Goal: Task Accomplishment & Management: Use online tool/utility

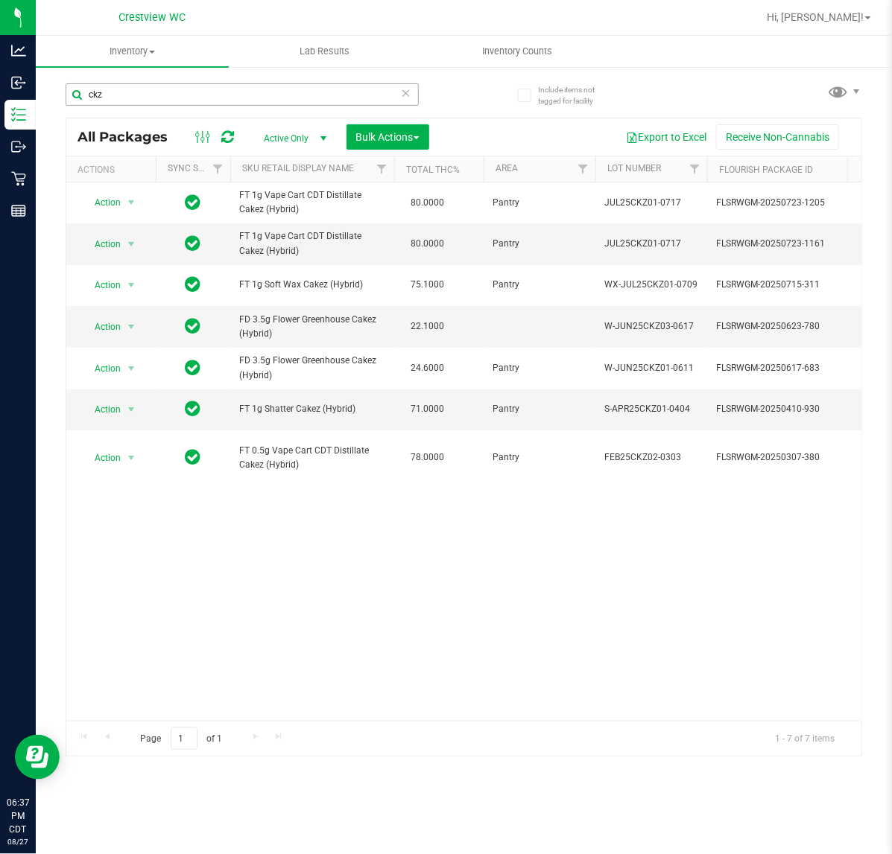
click at [187, 93] on input "ckz" at bounding box center [242, 94] width 353 height 22
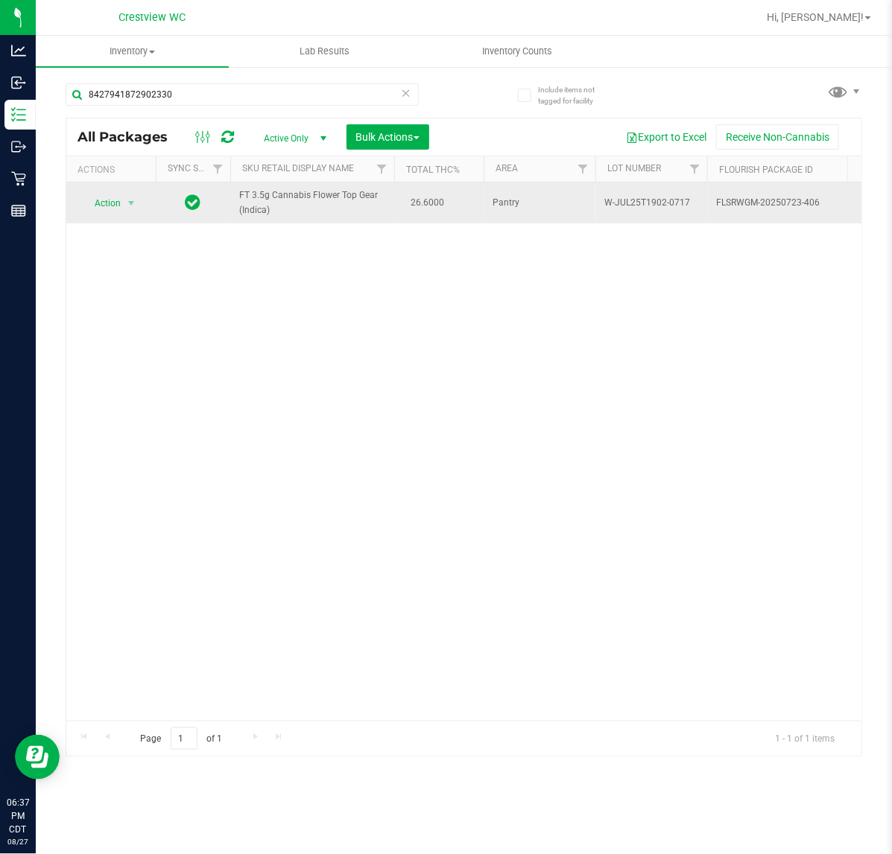
type input "8427941872902330"
click at [107, 209] on span "Action" at bounding box center [101, 203] width 40 height 21
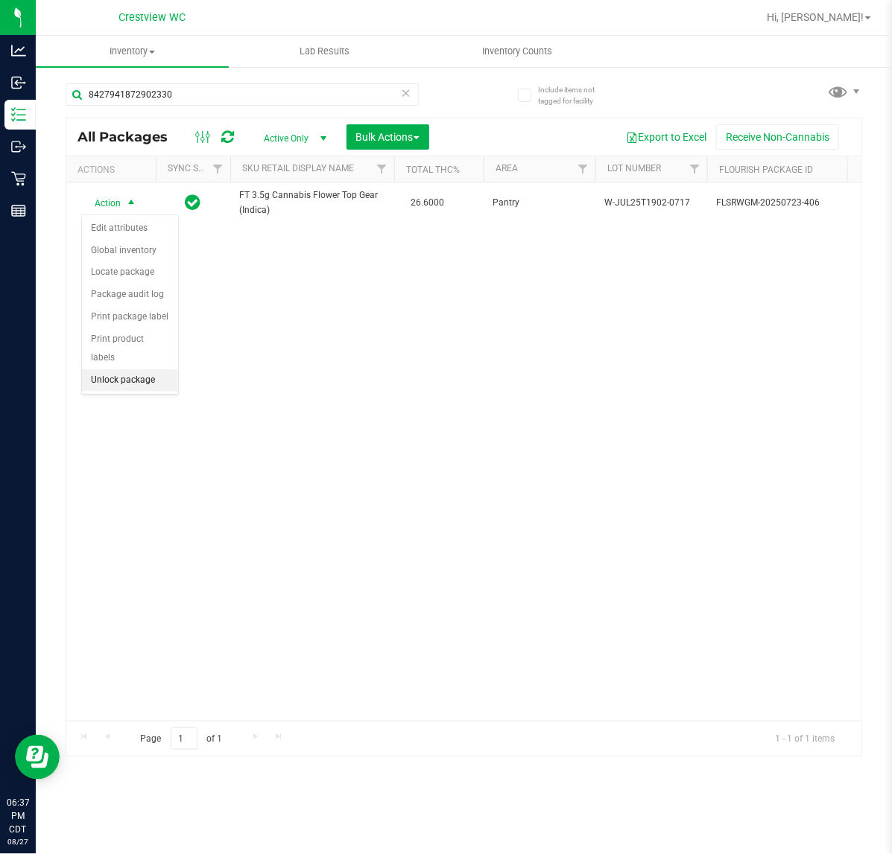
click at [138, 370] on li "Unlock package" at bounding box center [130, 381] width 96 height 22
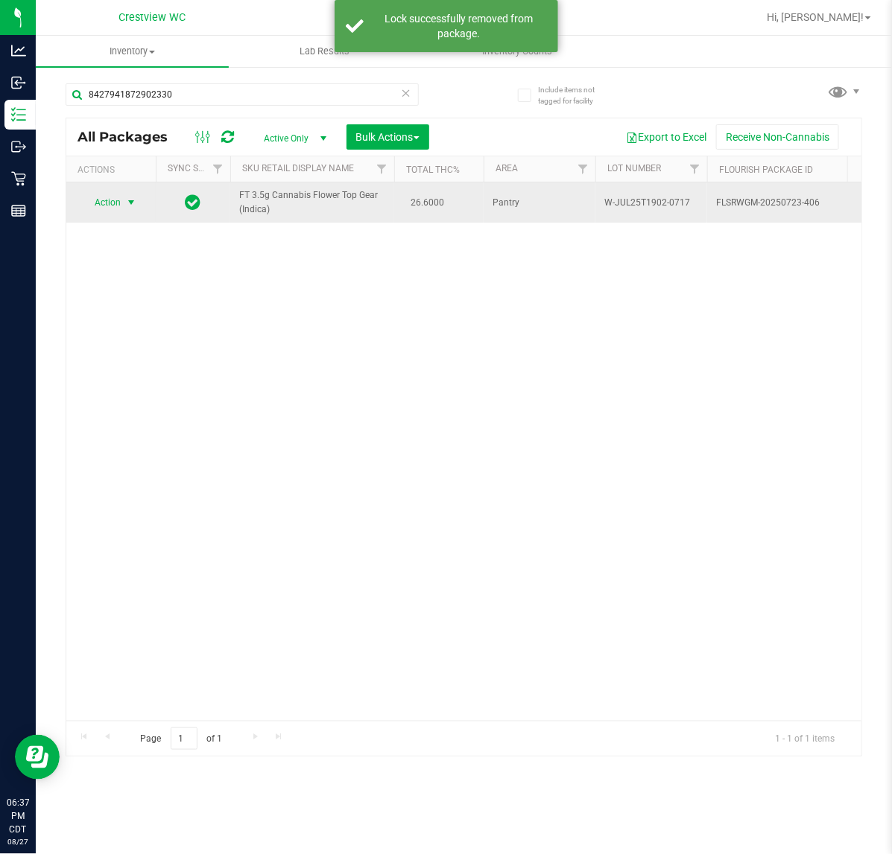
click at [108, 205] on span "Action" at bounding box center [101, 202] width 40 height 21
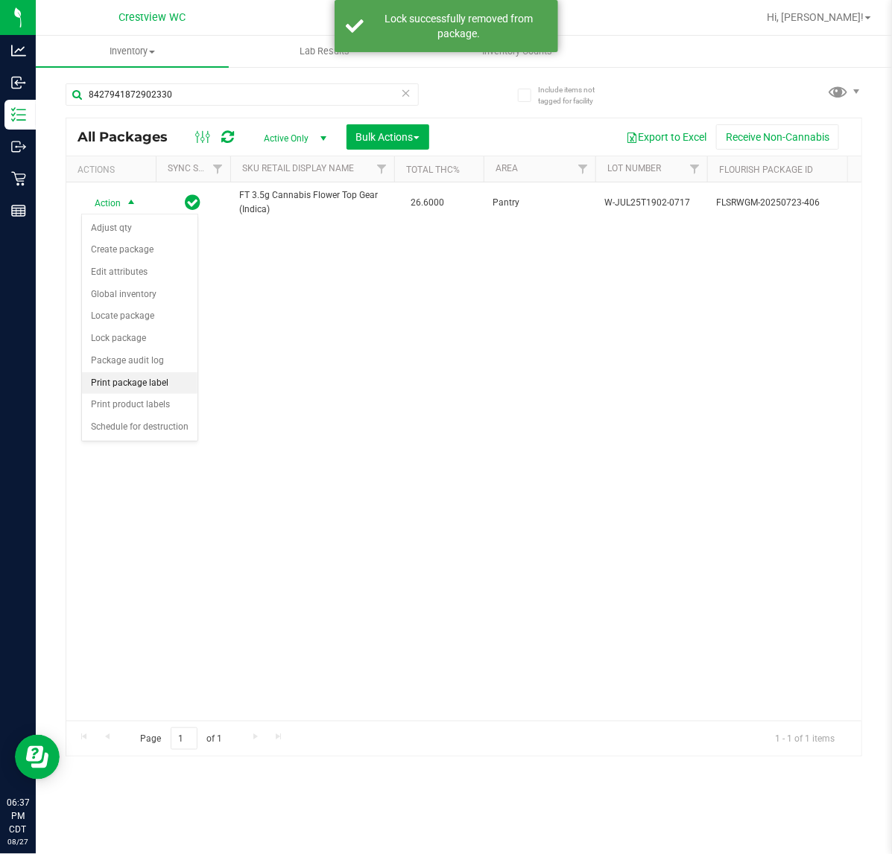
click at [160, 384] on li "Print package label" at bounding box center [139, 383] width 115 height 22
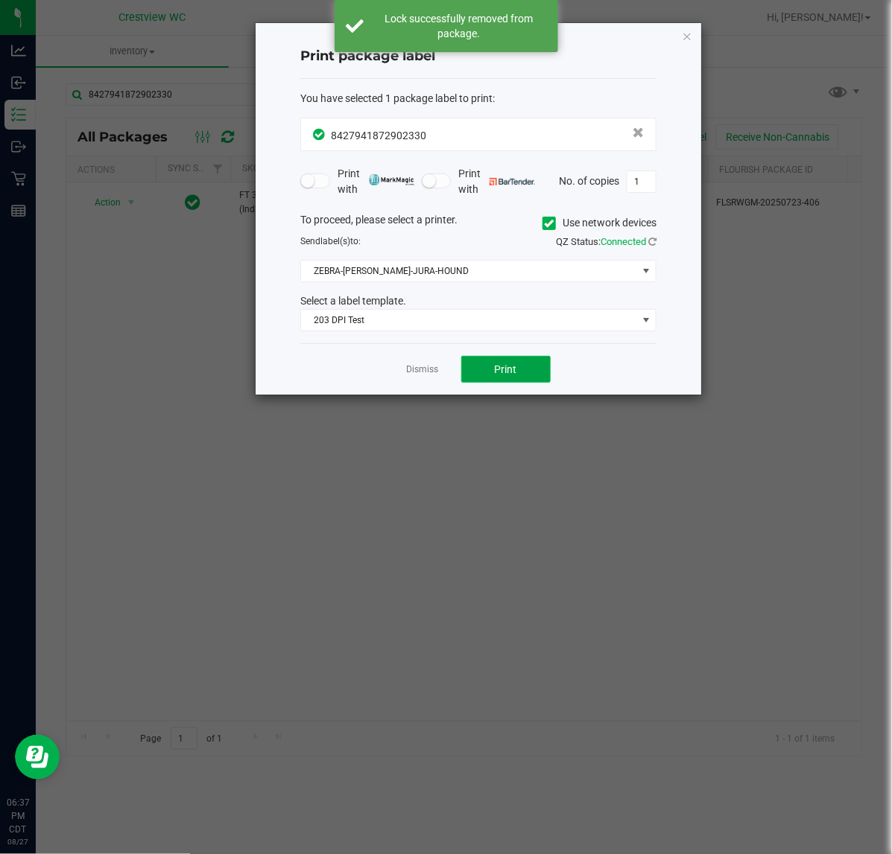
click at [531, 381] on button "Print" at bounding box center [505, 369] width 89 height 27
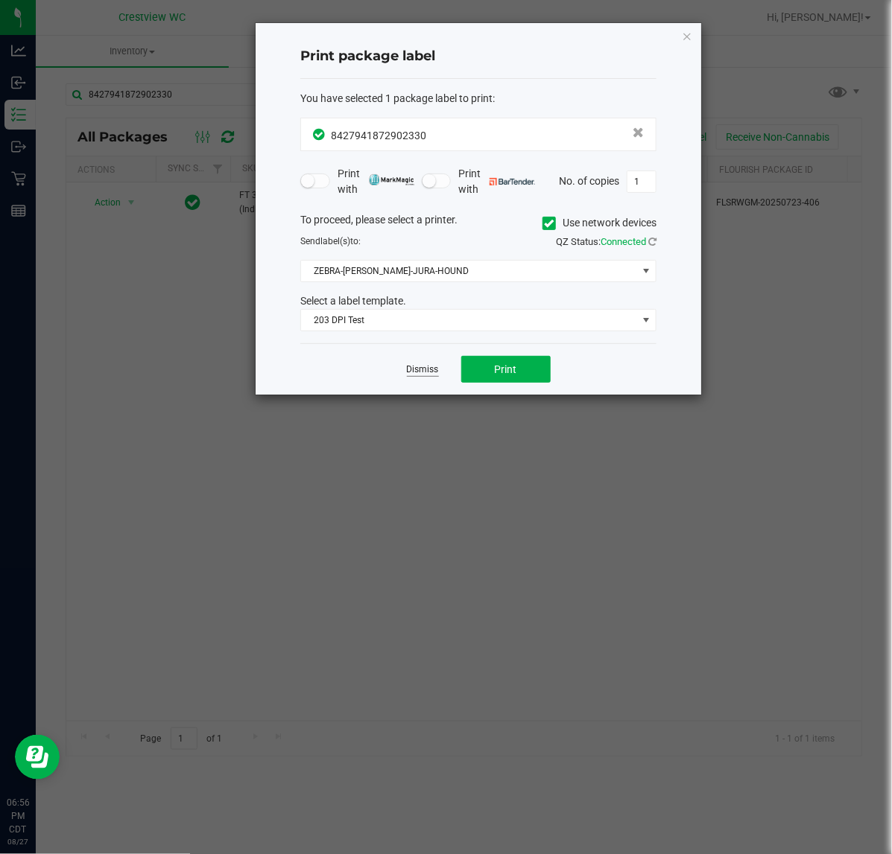
click at [425, 376] on link "Dismiss" at bounding box center [423, 370] width 32 height 13
